Goal: Task Accomplishment & Management: Use online tool/utility

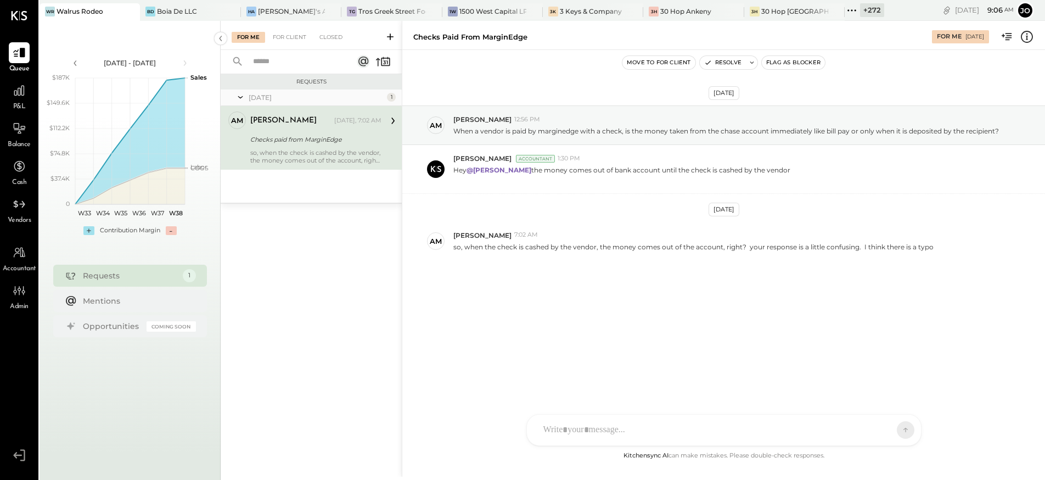
click at [645, 430] on div at bounding box center [724, 430] width 394 height 31
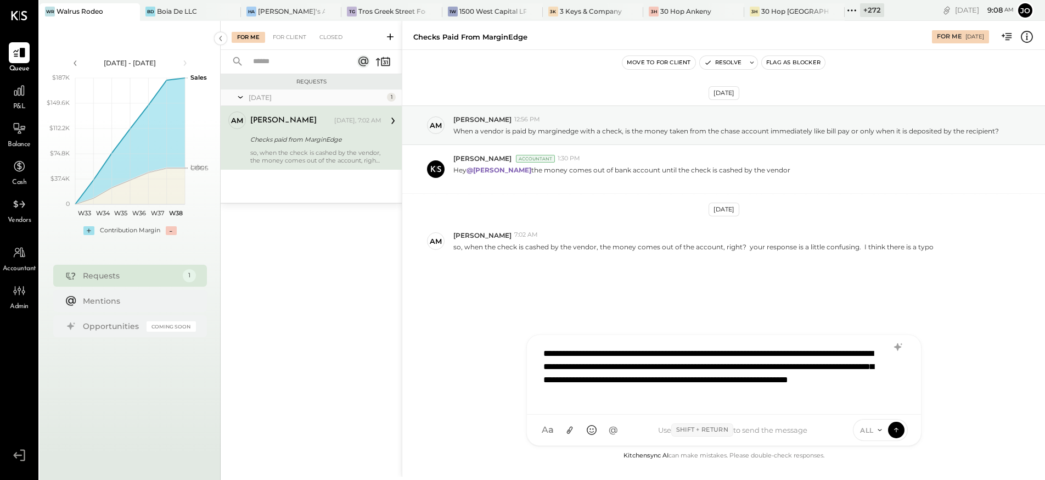
click at [876, 431] on icon at bounding box center [880, 430] width 9 height 9
click at [900, 430] on icon at bounding box center [897, 429] width 10 height 11
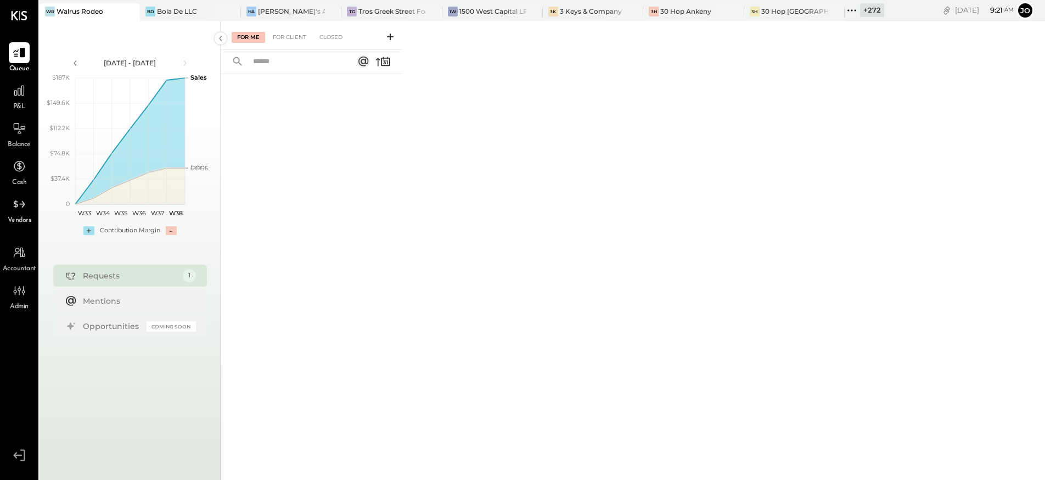
click at [851, 13] on icon at bounding box center [852, 10] width 14 height 14
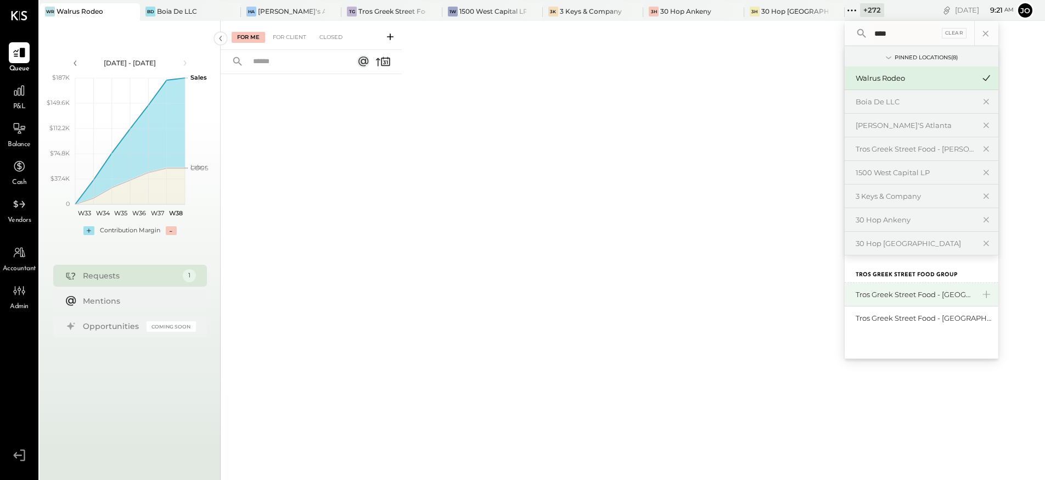
type input "****"
click at [896, 292] on div "Tros Greek Street Food - [GEOGRAPHIC_DATA]" at bounding box center [915, 294] width 119 height 10
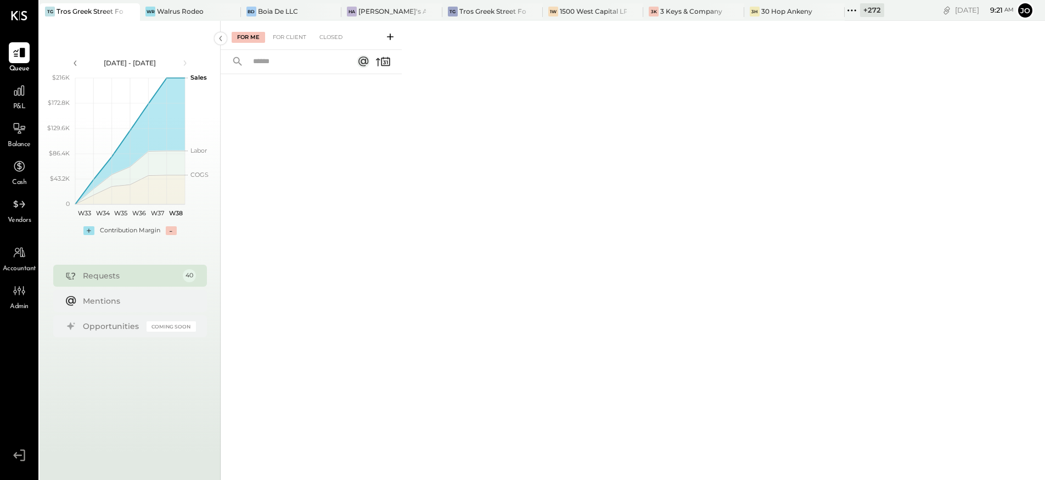
click at [394, 36] on icon at bounding box center [390, 36] width 11 height 11
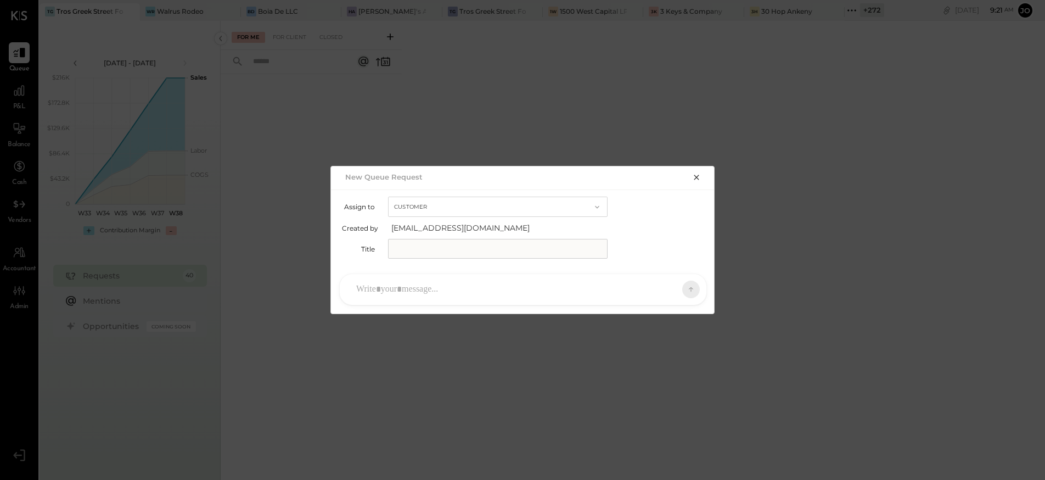
click at [433, 297] on div at bounding box center [523, 289] width 367 height 31
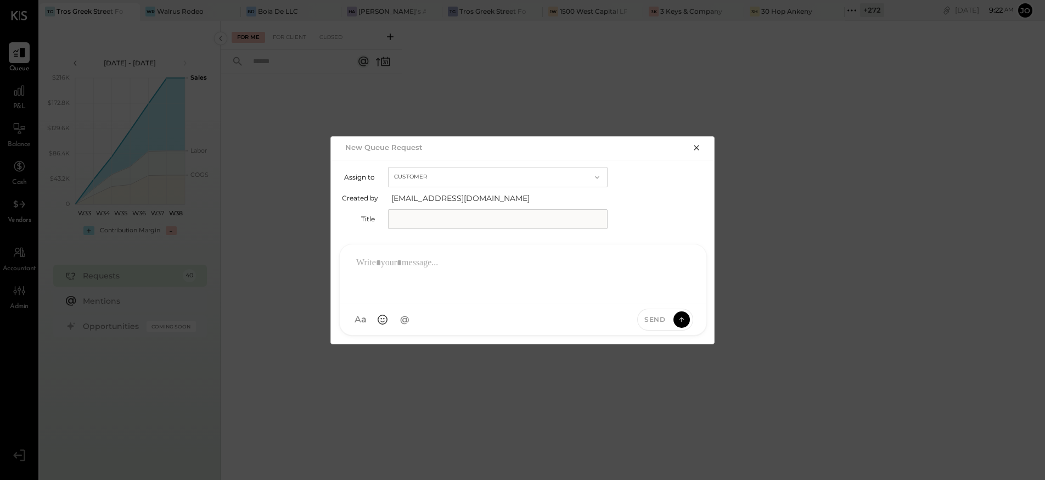
click at [590, 183] on button "Customer" at bounding box center [498, 177] width 220 height 20
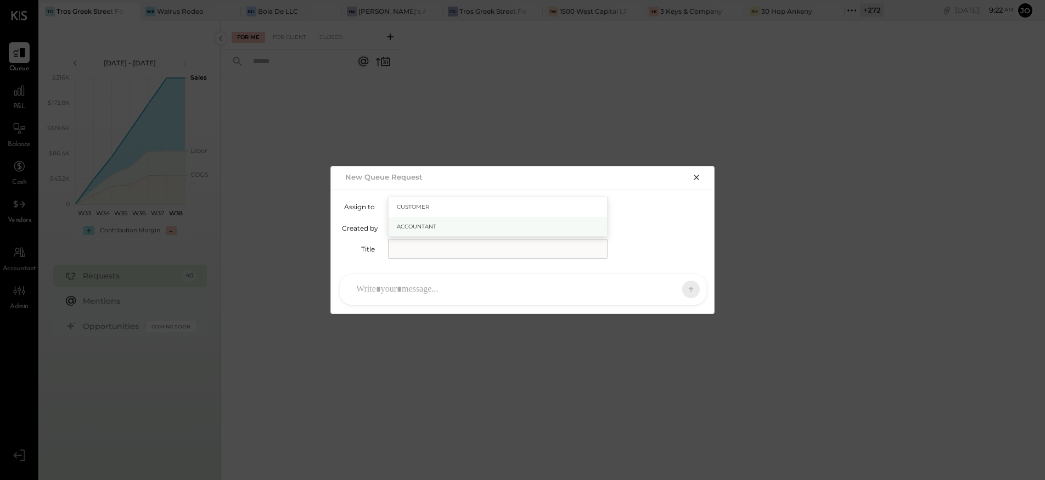
click at [585, 229] on div "Accountant" at bounding box center [498, 227] width 219 height 20
click at [579, 249] on input "text" at bounding box center [498, 249] width 220 height 20
click at [676, 244] on div "Title" at bounding box center [523, 249] width 362 height 20
click at [532, 310] on div "SA [PERSON_NAME] [PERSON_NAME] [PERSON_NAME] VD [PERSON_NAME] MB [PERSON_NAME] …" at bounding box center [523, 289] width 384 height 48
click at [592, 209] on span "button" at bounding box center [595, 207] width 14 height 9
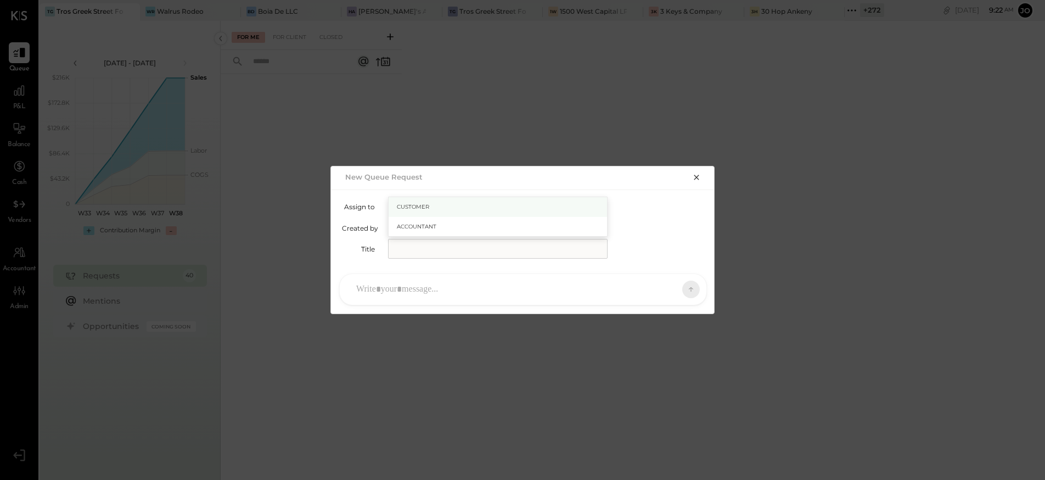
click at [578, 210] on div "Customer" at bounding box center [498, 207] width 219 height 20
click at [656, 239] on div "Title" at bounding box center [523, 249] width 362 height 20
click at [697, 176] on icon "button" at bounding box center [696, 177] width 9 height 9
